Goal: Transaction & Acquisition: Purchase product/service

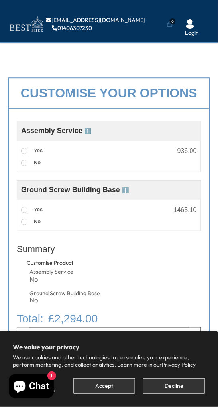
scroll to position [469, 0]
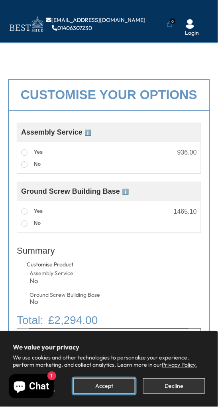
click at [109, 384] on button "Accept" at bounding box center [104, 386] width 62 height 16
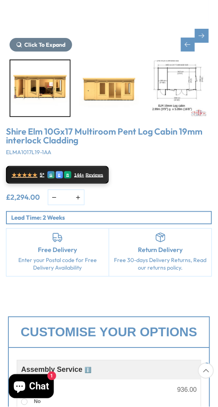
scroll to position [0, 0]
